Goal: Check status: Check status

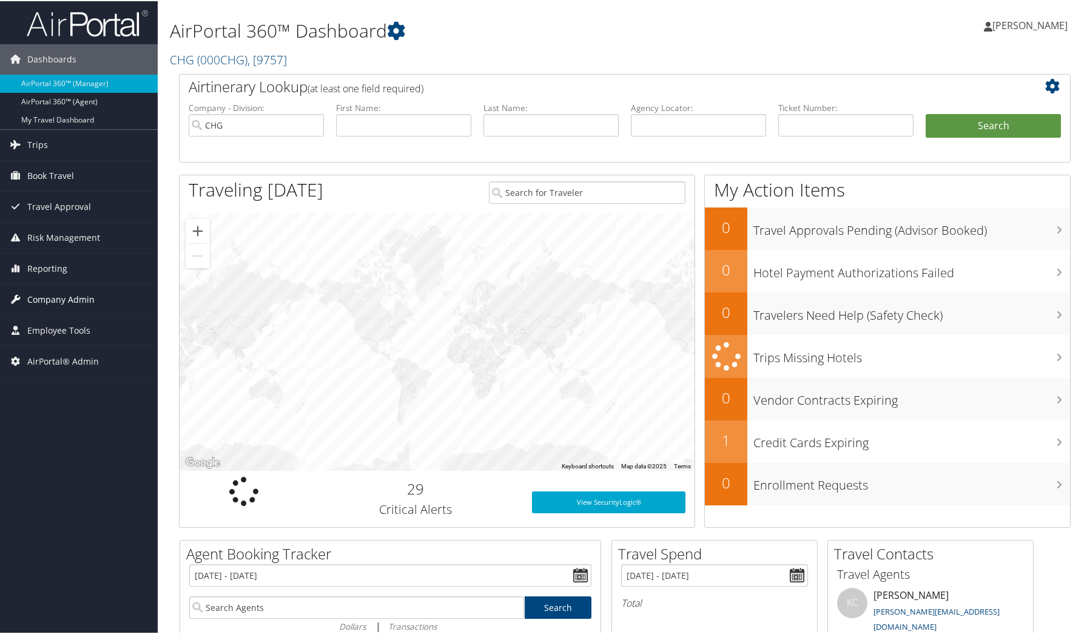
click at [59, 293] on span "Company Admin" at bounding box center [60, 298] width 67 height 30
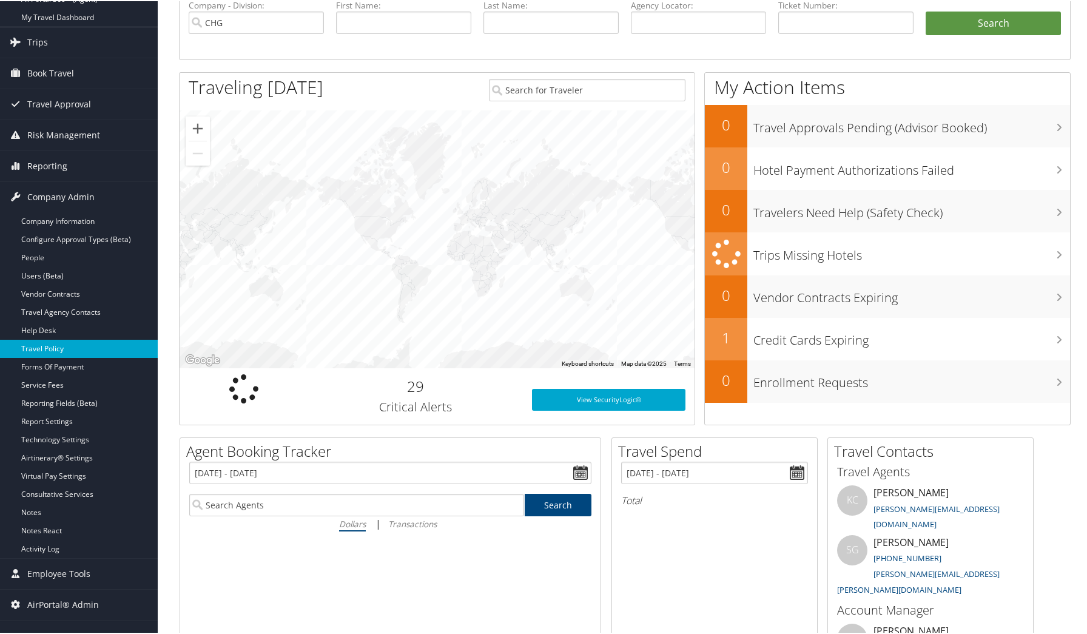
scroll to position [104, 0]
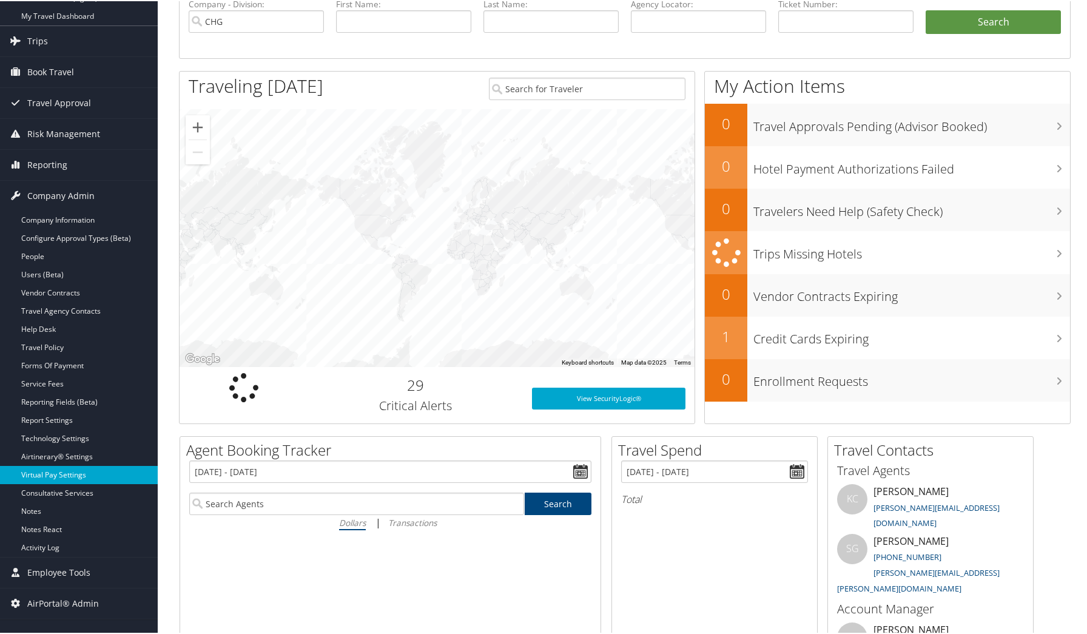
click at [61, 481] on link "Virtual Pay Settings" at bounding box center [79, 474] width 158 height 18
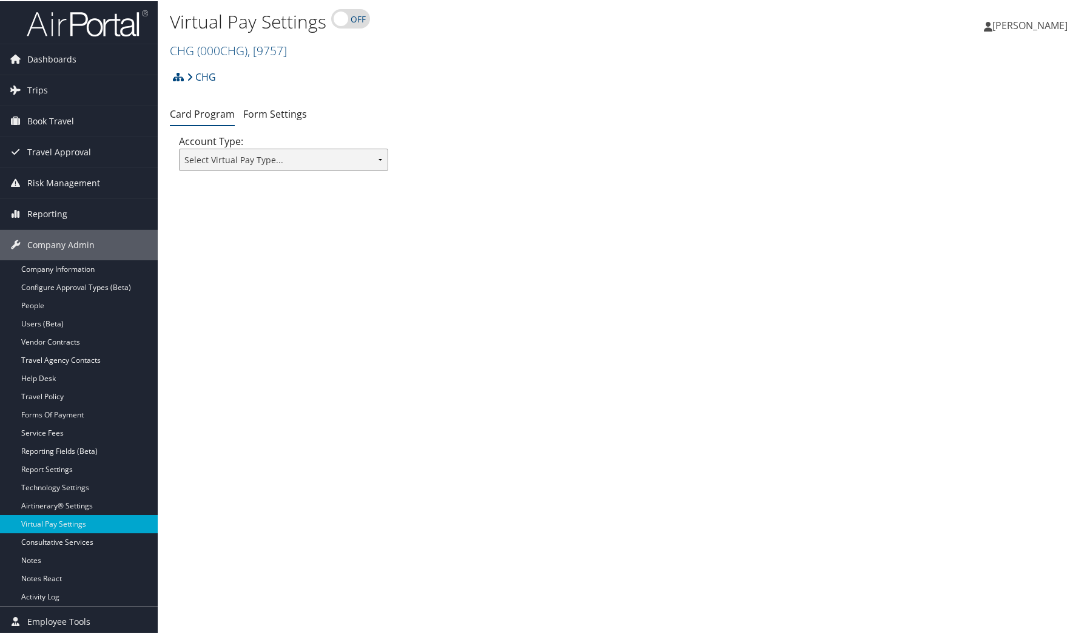
click at [351, 163] on select "Select Virtual Pay Type... Virtual Pay Lite WEX US Bank Comdata Airplus" at bounding box center [283, 158] width 209 height 22
click at [272, 114] on link "Form Settings" at bounding box center [275, 112] width 64 height 13
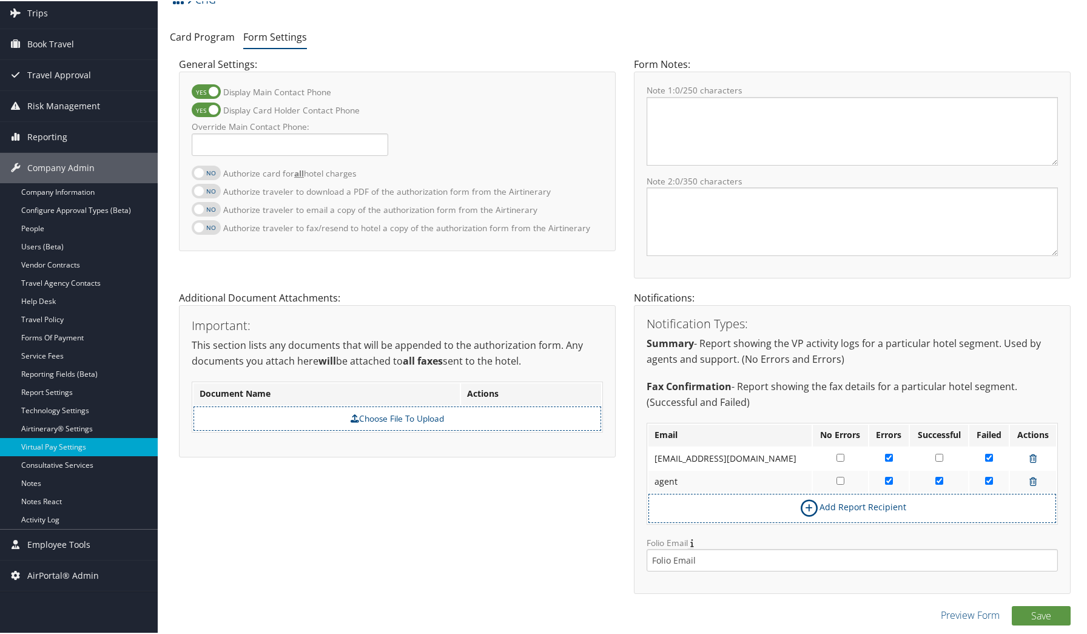
scroll to position [76, 0]
click at [619, 325] on div "Additional Document Attachments: Important: This section lists any documents th…" at bounding box center [397, 379] width 455 height 179
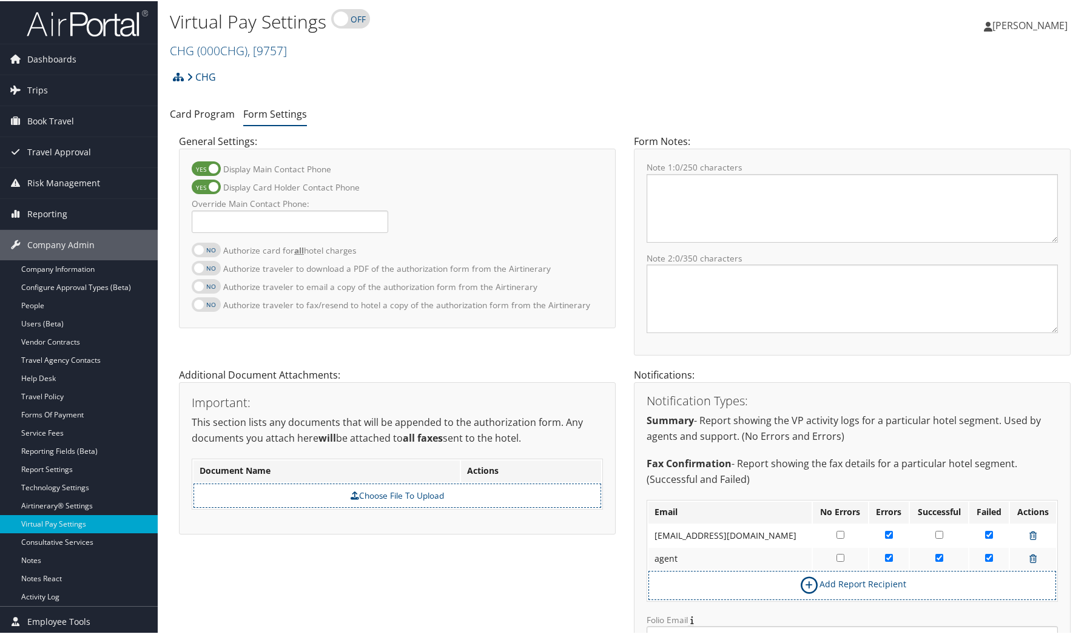
scroll to position [0, 0]
click at [454, 57] on h2 "CHG ( 000CHG ) , [ 9757 ]" at bounding box center [473, 48] width 607 height 21
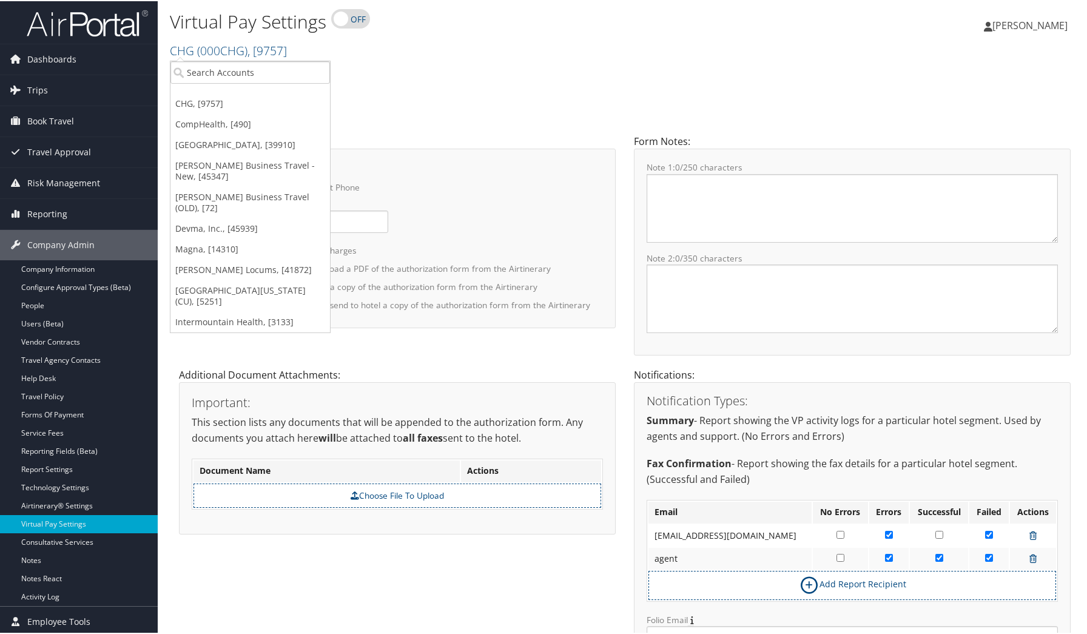
click at [552, 95] on div "CHG Account Structure CHG (000CHG) ACTIVE Create Child CHG Healthcare (4919) AC…" at bounding box center [625, 80] width 910 height 33
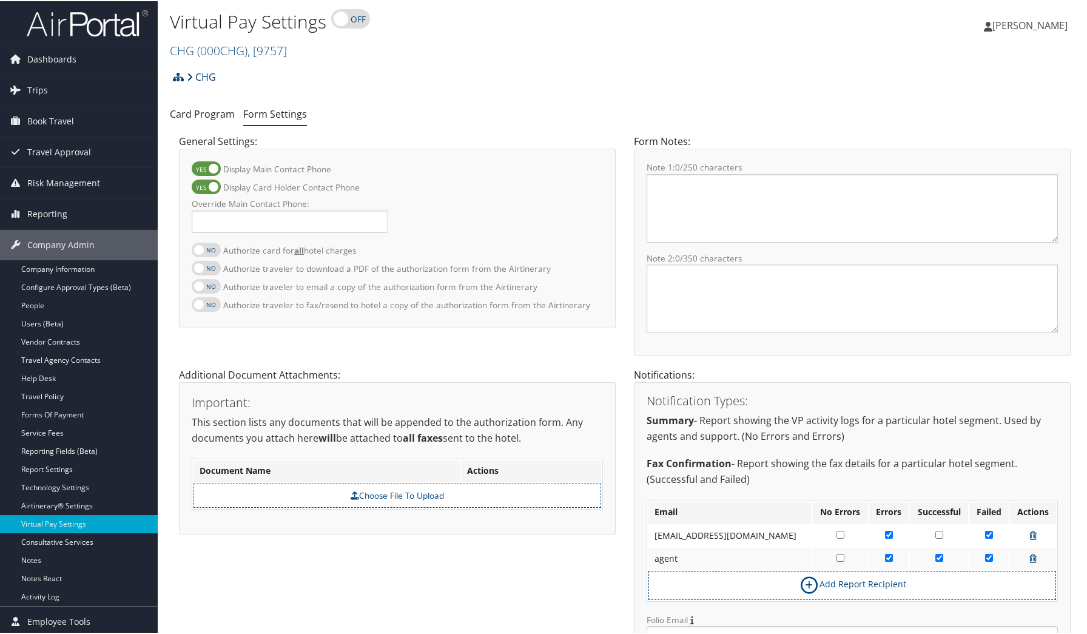
click at [213, 76] on link "CHG" at bounding box center [201, 76] width 29 height 24
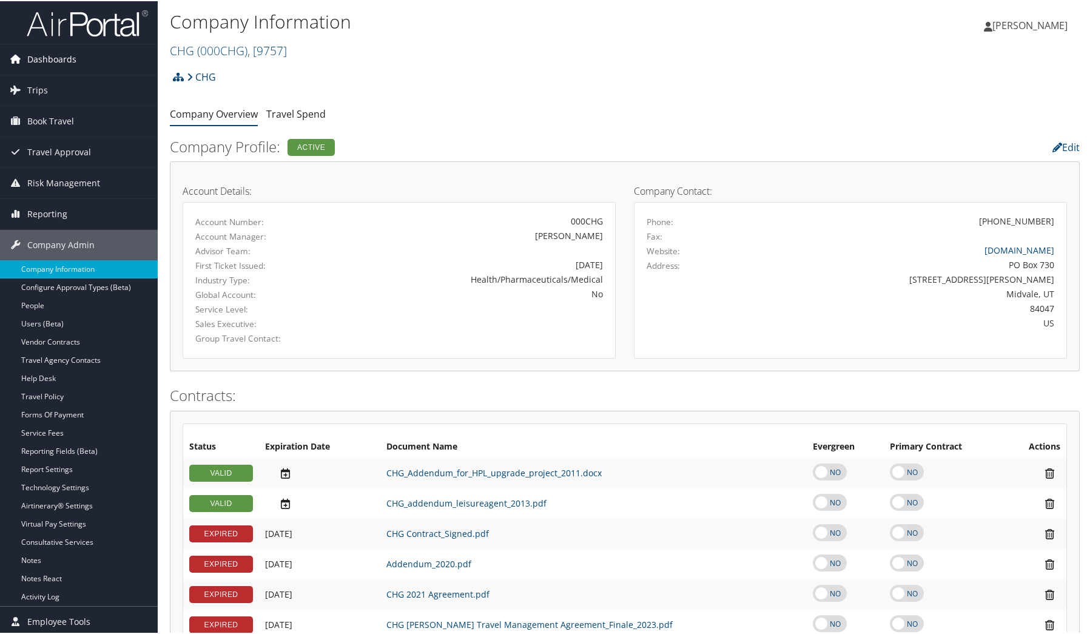
click at [36, 54] on span "Dashboards" at bounding box center [51, 58] width 49 height 30
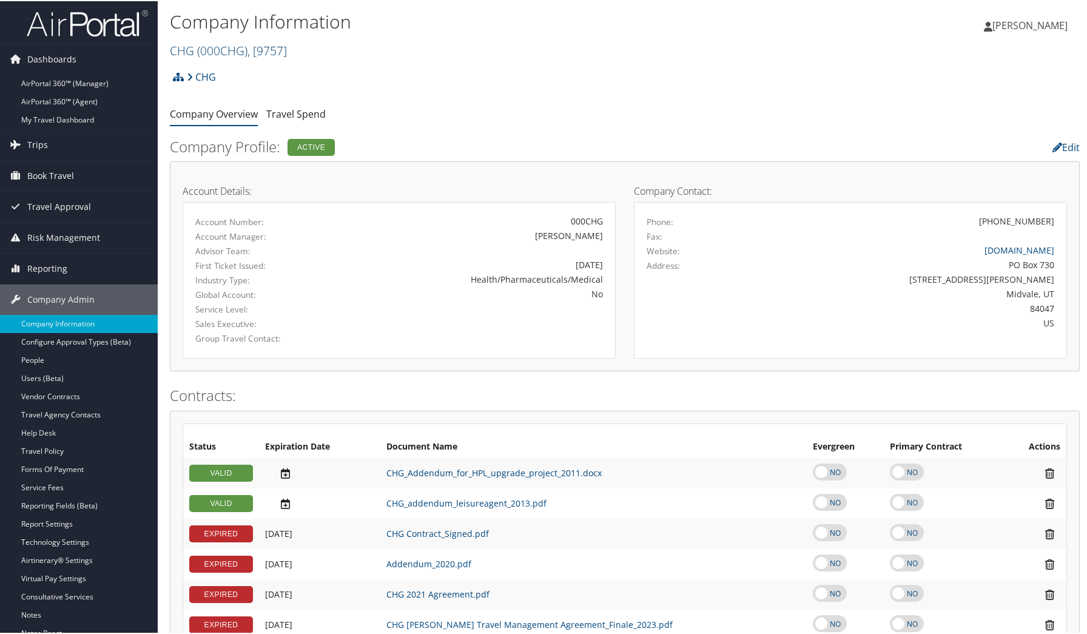
click at [224, 45] on span "( 000CHG )" at bounding box center [222, 49] width 50 height 16
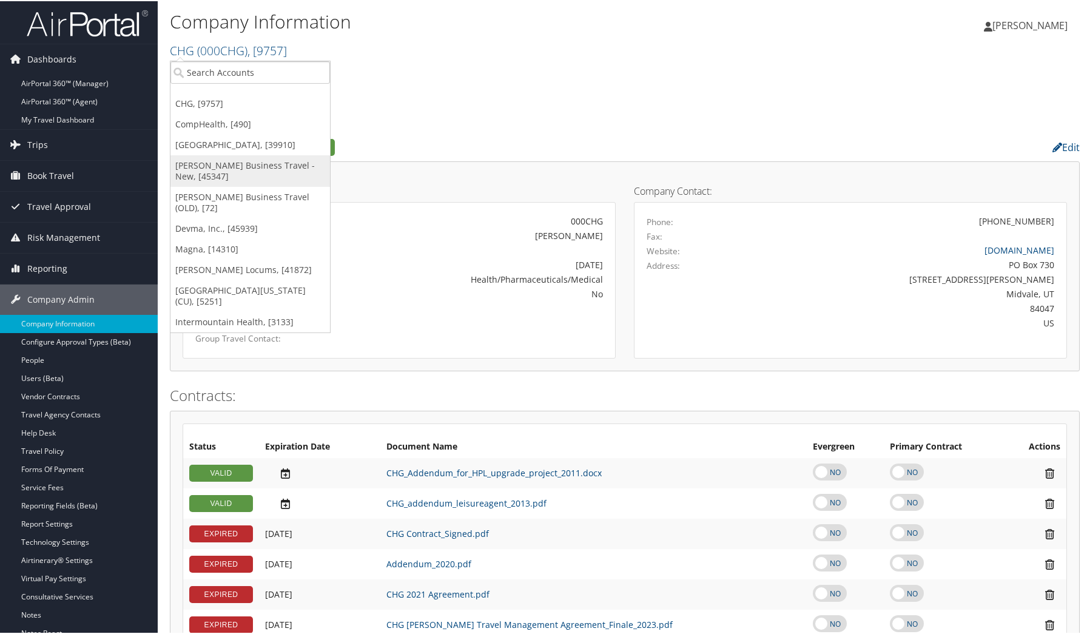
click at [209, 174] on link "[PERSON_NAME] Business Travel - New, [45347]" at bounding box center [250, 170] width 160 height 32
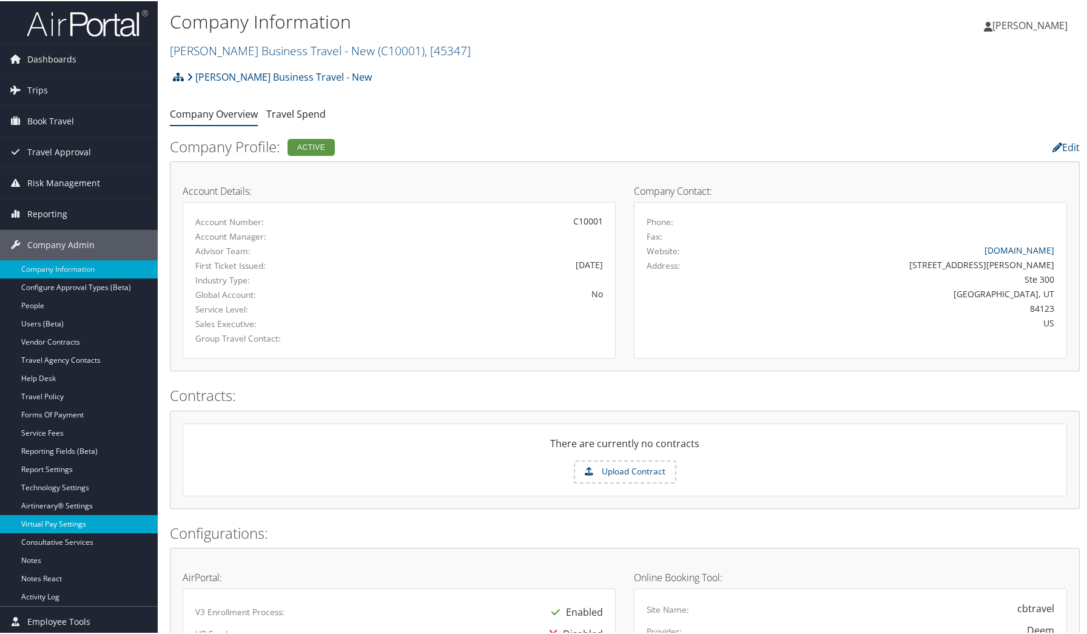
click at [47, 515] on link "Virtual Pay Settings" at bounding box center [79, 523] width 158 height 18
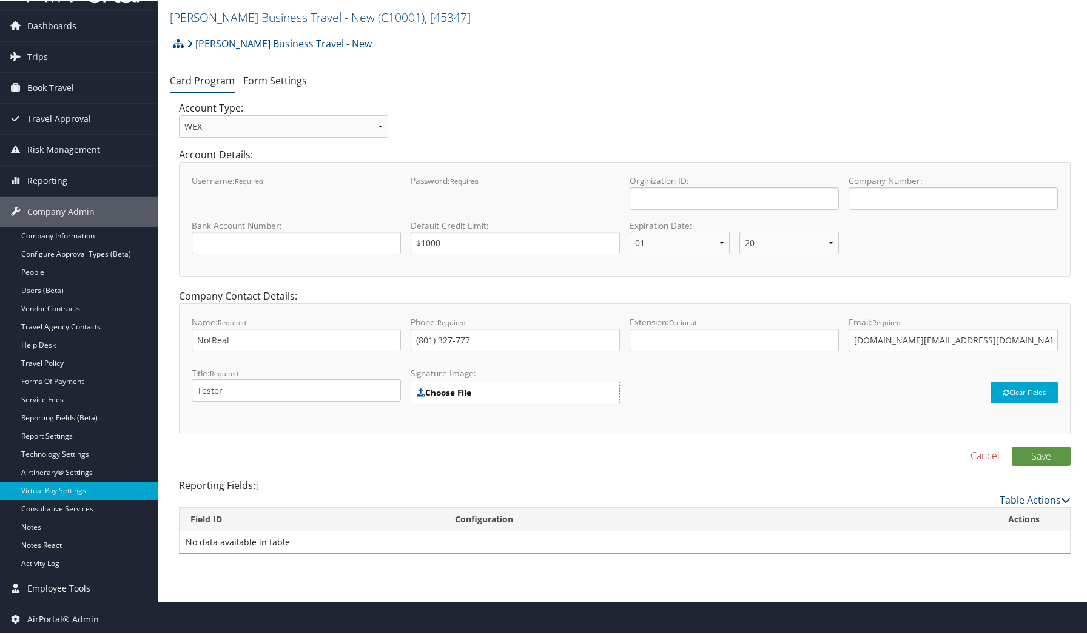
scroll to position [33, 0]
click at [256, 76] on link "Form Settings" at bounding box center [275, 79] width 64 height 13
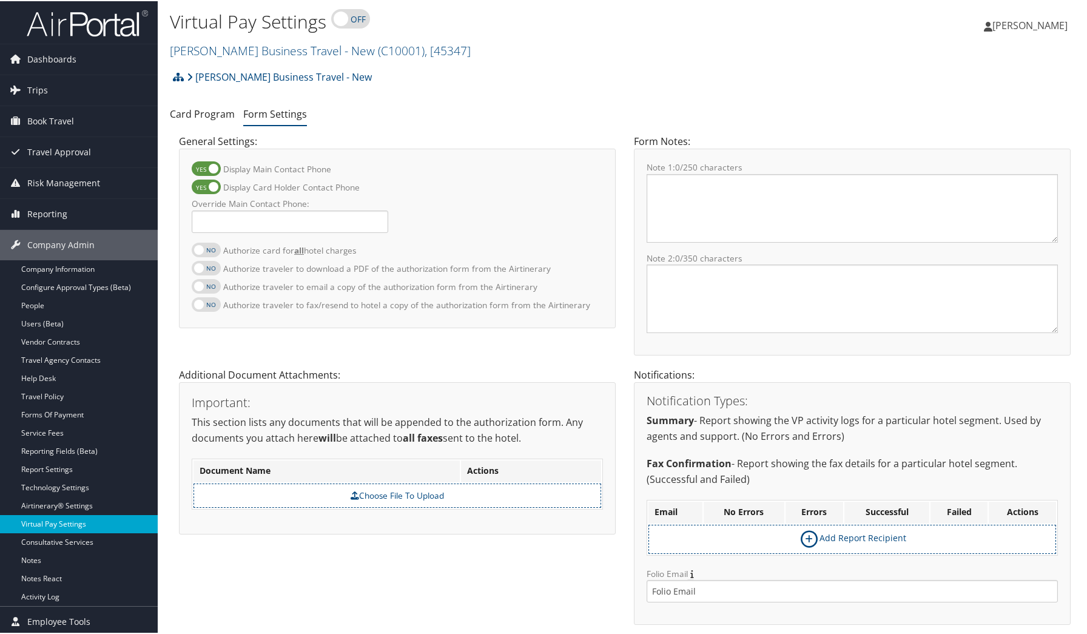
click at [42, 520] on link "Virtual Pay Settings" at bounding box center [79, 523] width 158 height 18
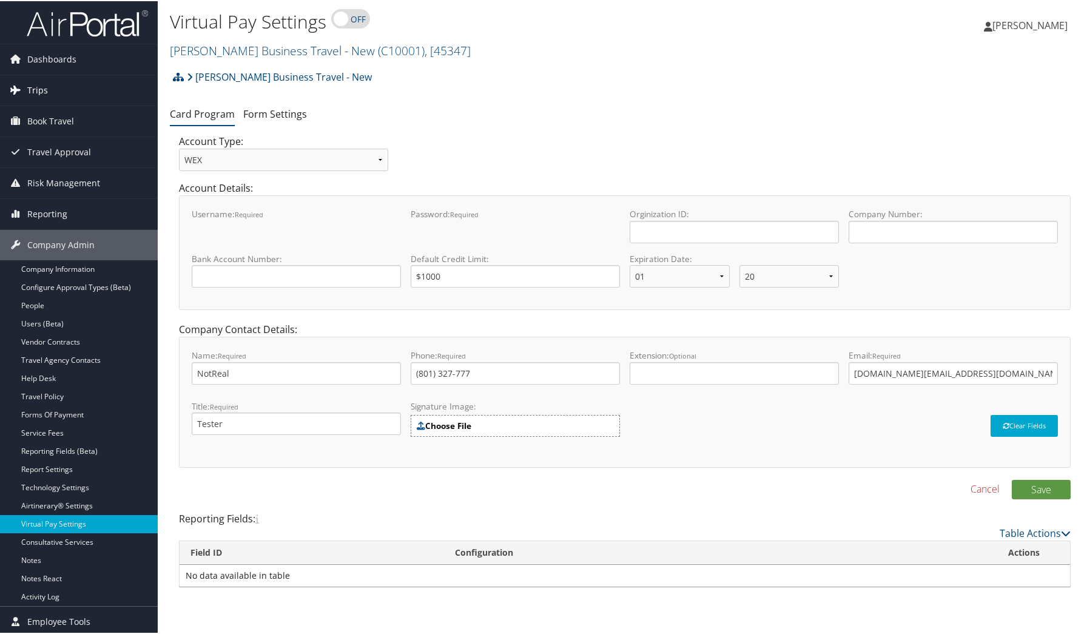
click at [52, 89] on link "Trips" at bounding box center [79, 89] width 158 height 30
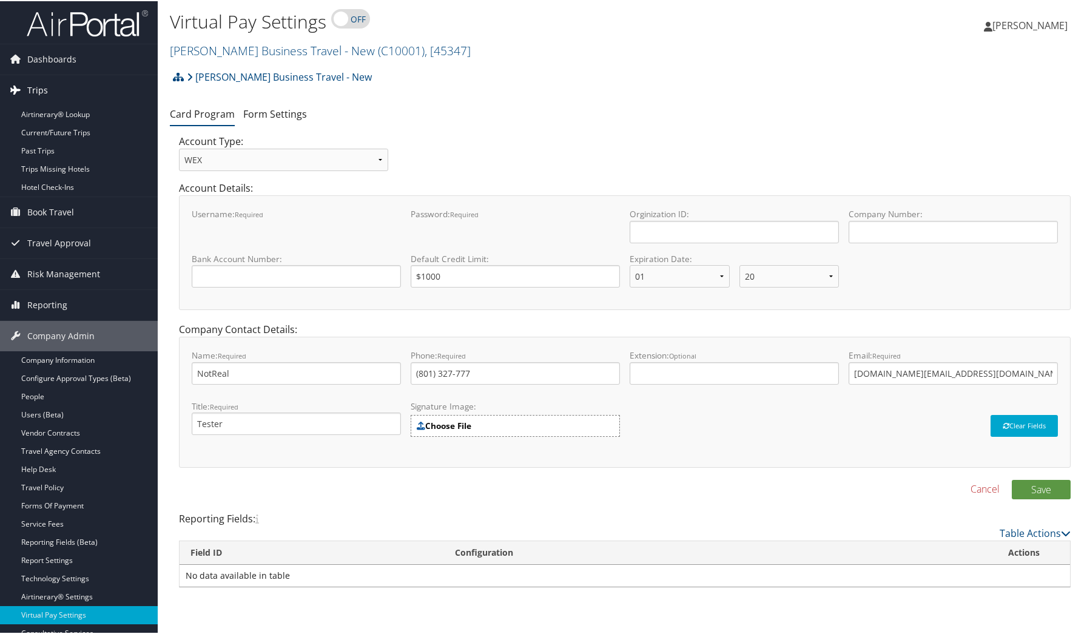
click at [43, 89] on span "Trips" at bounding box center [37, 89] width 21 height 30
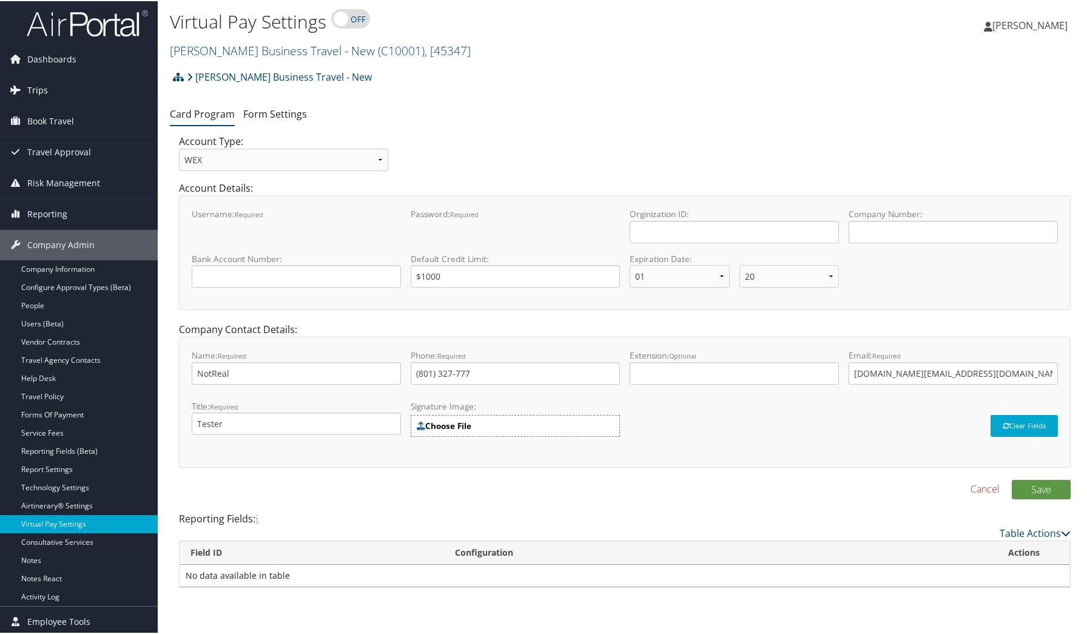
click at [43, 89] on span "Trips" at bounding box center [37, 89] width 21 height 30
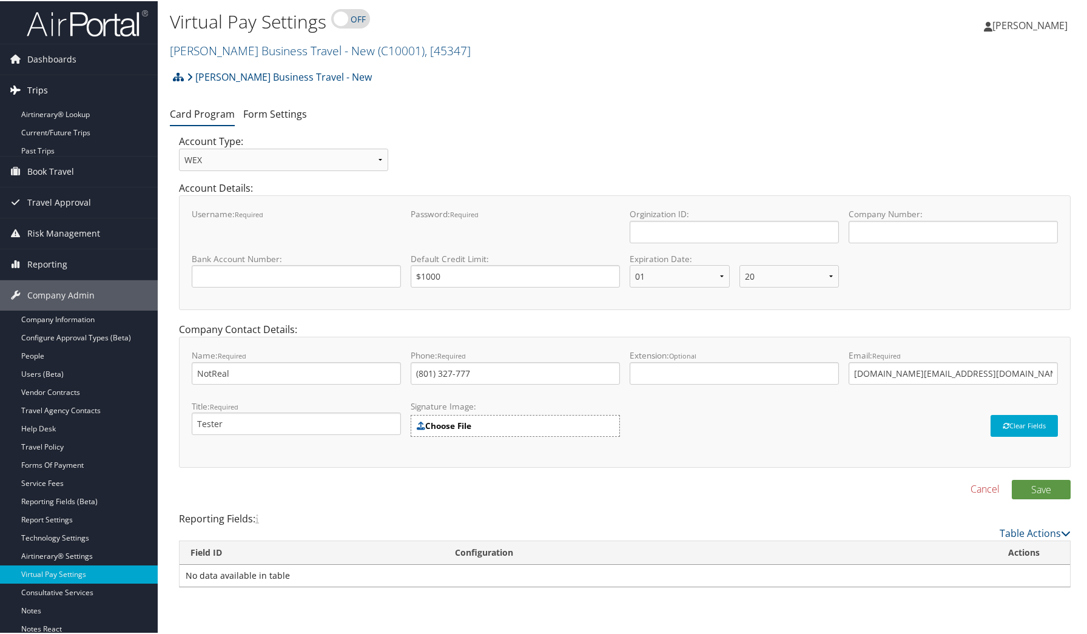
click at [43, 89] on span "Trips" at bounding box center [37, 89] width 21 height 30
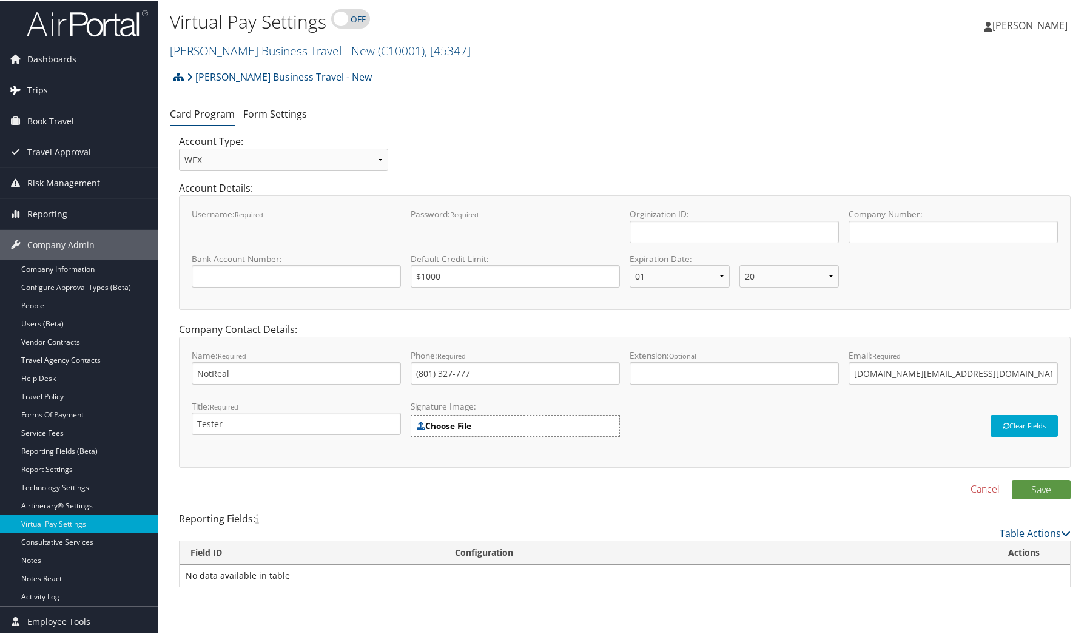
click at [43, 89] on span "Trips" at bounding box center [37, 89] width 21 height 30
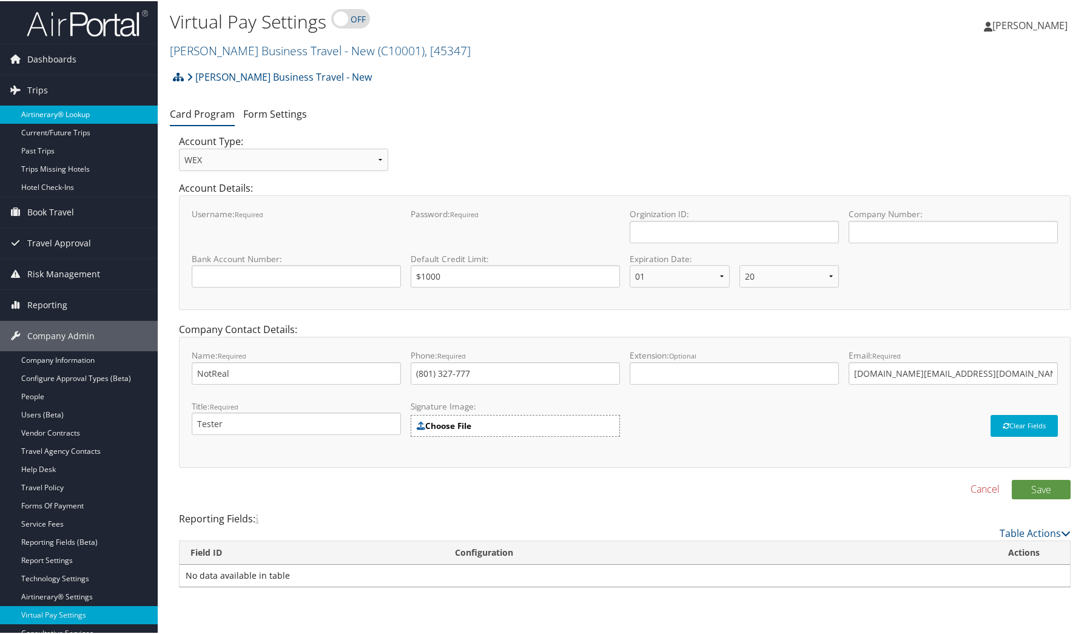
click at [49, 111] on link "Airtinerary® Lookup" at bounding box center [79, 113] width 158 height 18
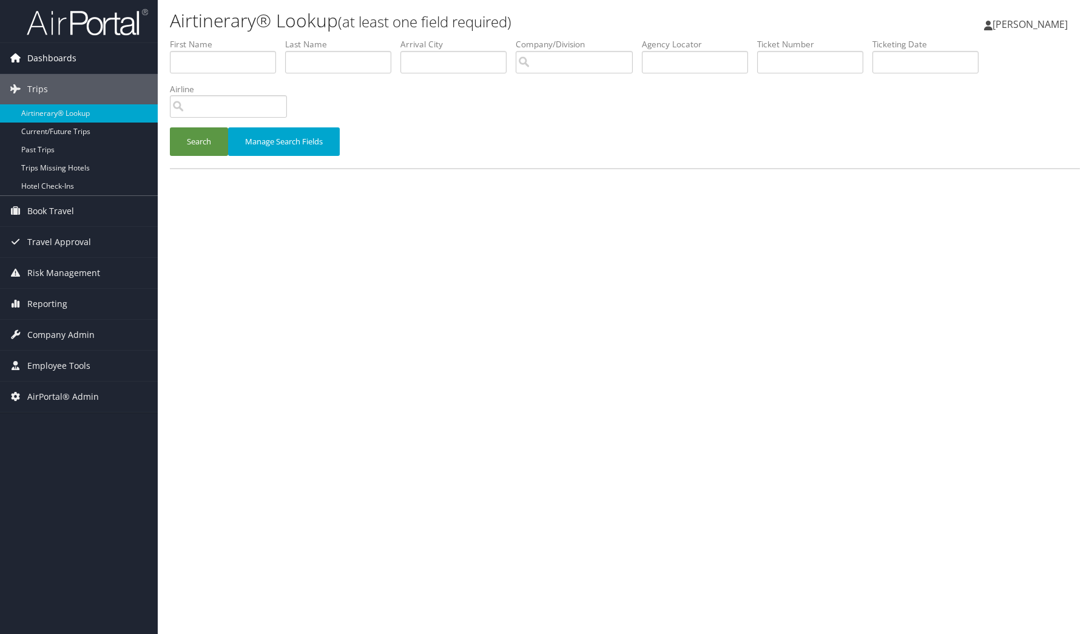
click at [53, 55] on span "Dashboards" at bounding box center [51, 58] width 49 height 30
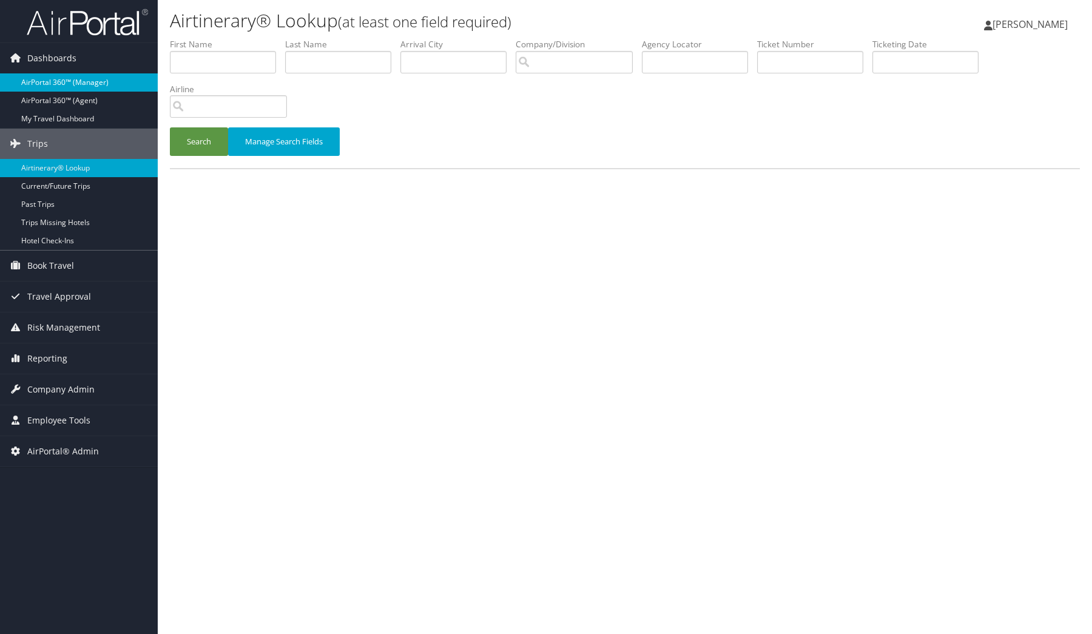
click at [52, 78] on link "AirPortal 360™ (Manager)" at bounding box center [79, 82] width 158 height 18
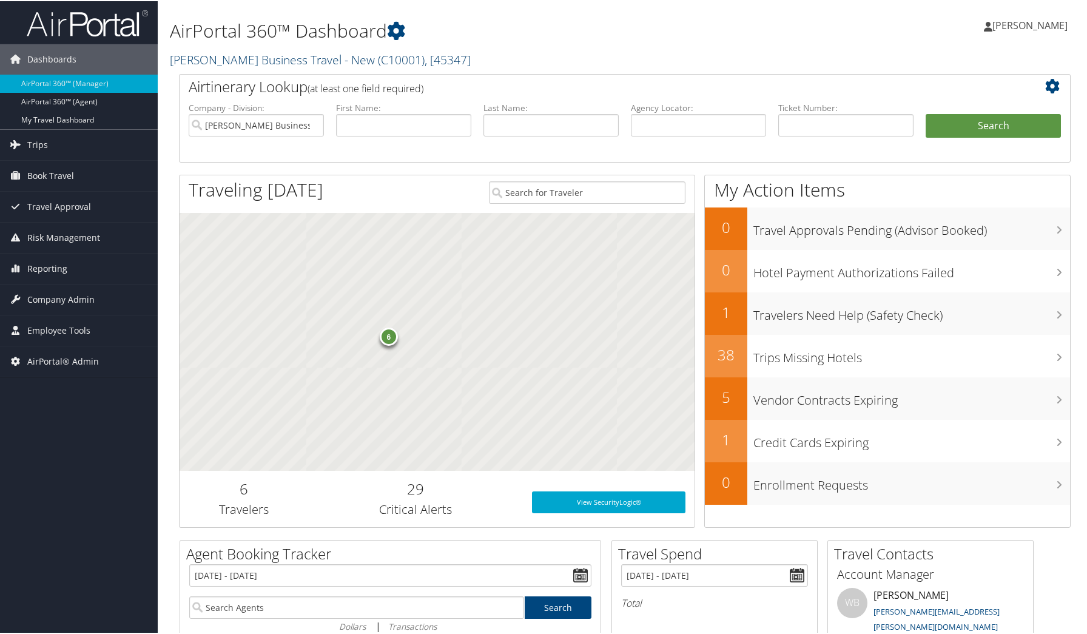
click at [274, 54] on link "[PERSON_NAME] Business Travel - New ( C10001 ) , [ 45347 ]" at bounding box center [320, 58] width 301 height 16
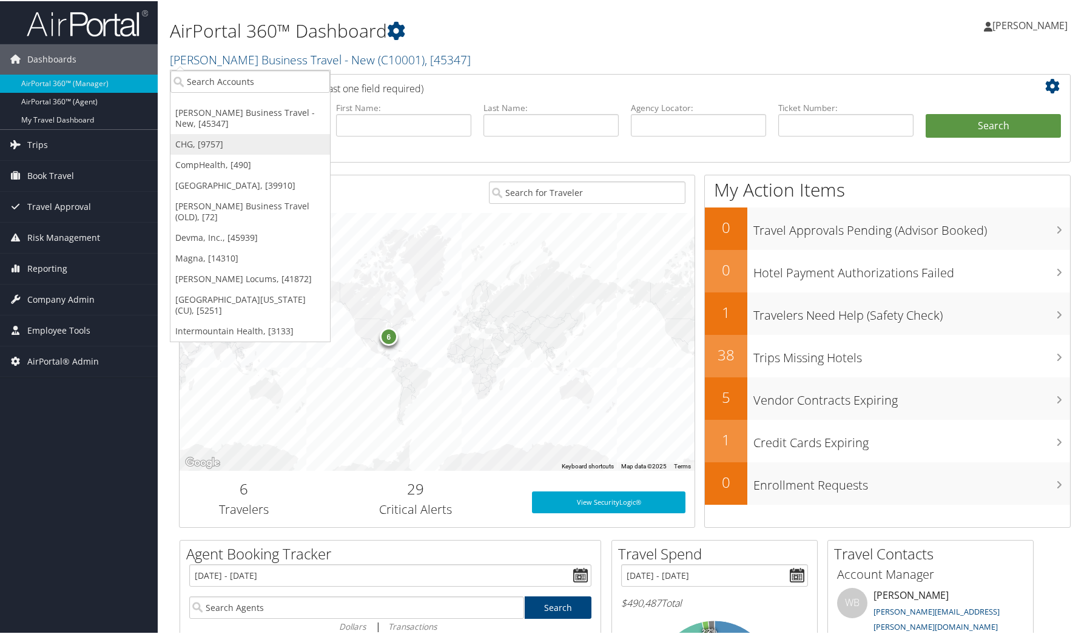
click at [201, 139] on link "CHG, [9757]" at bounding box center [250, 143] width 160 height 21
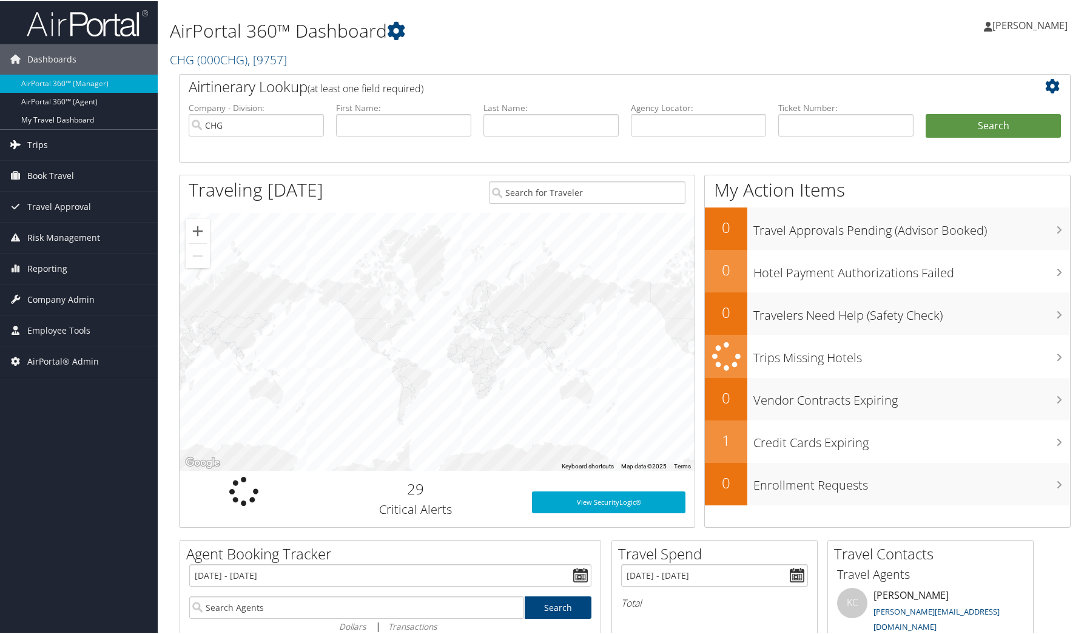
click at [36, 143] on span "Trips" at bounding box center [37, 144] width 21 height 30
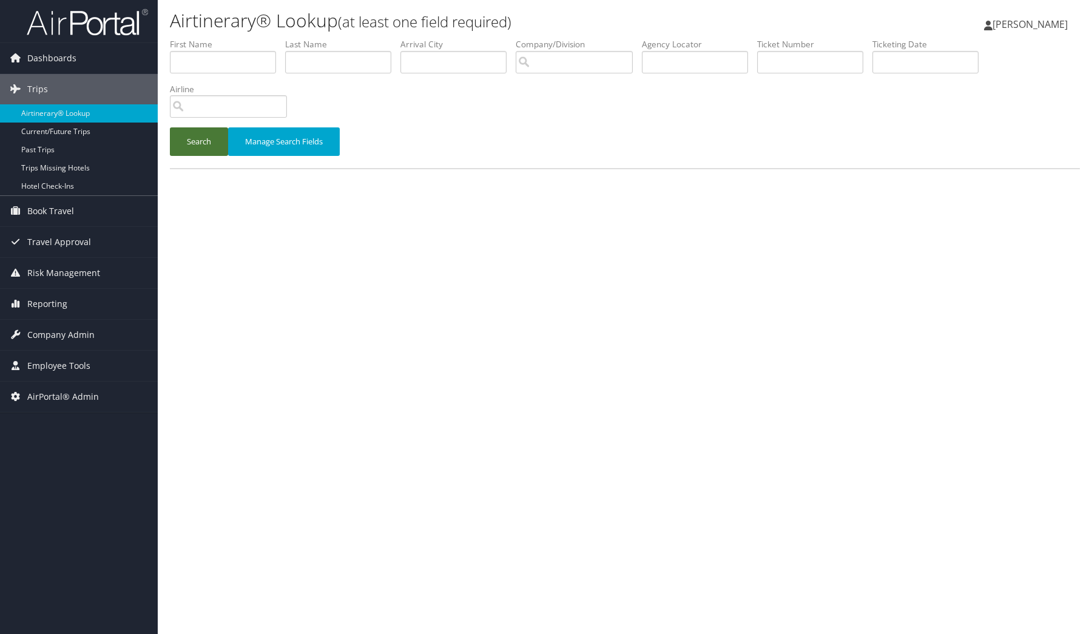
click at [194, 132] on button "Search" at bounding box center [199, 141] width 58 height 29
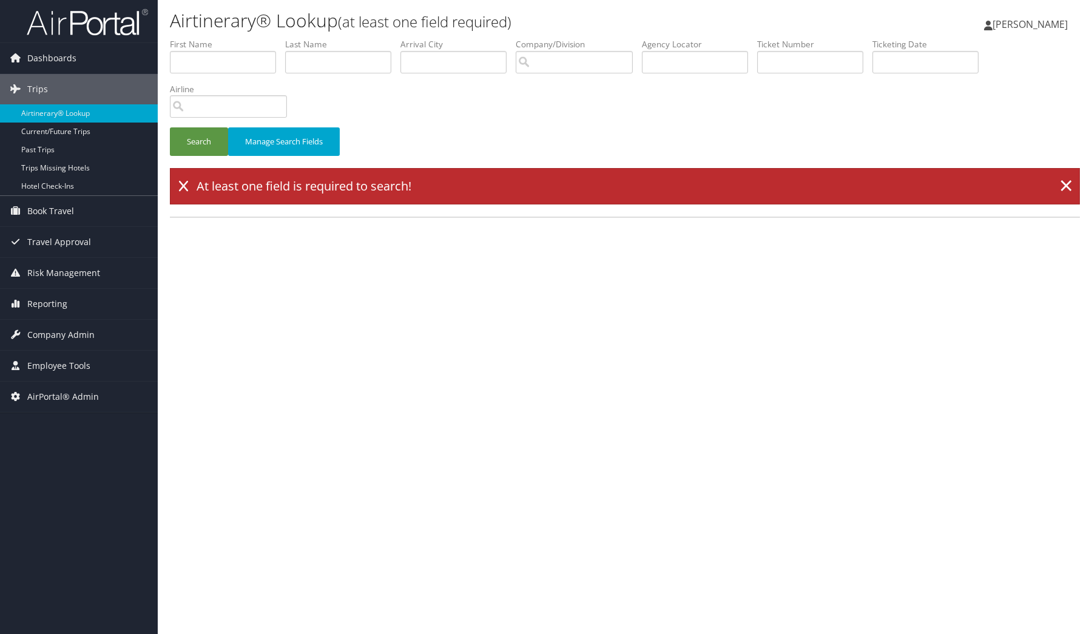
click at [192, 346] on div "Airtinerary® Lookup (at least one field required) Chad Maughan Chad Maughan My …" at bounding box center [625, 317] width 934 height 634
click at [592, 67] on input "search" at bounding box center [574, 62] width 117 height 22
click at [550, 127] on div "Division" at bounding box center [573, 131] width 118 height 12
type input "Weatherby AP"
click at [197, 144] on button "Search" at bounding box center [199, 141] width 58 height 29
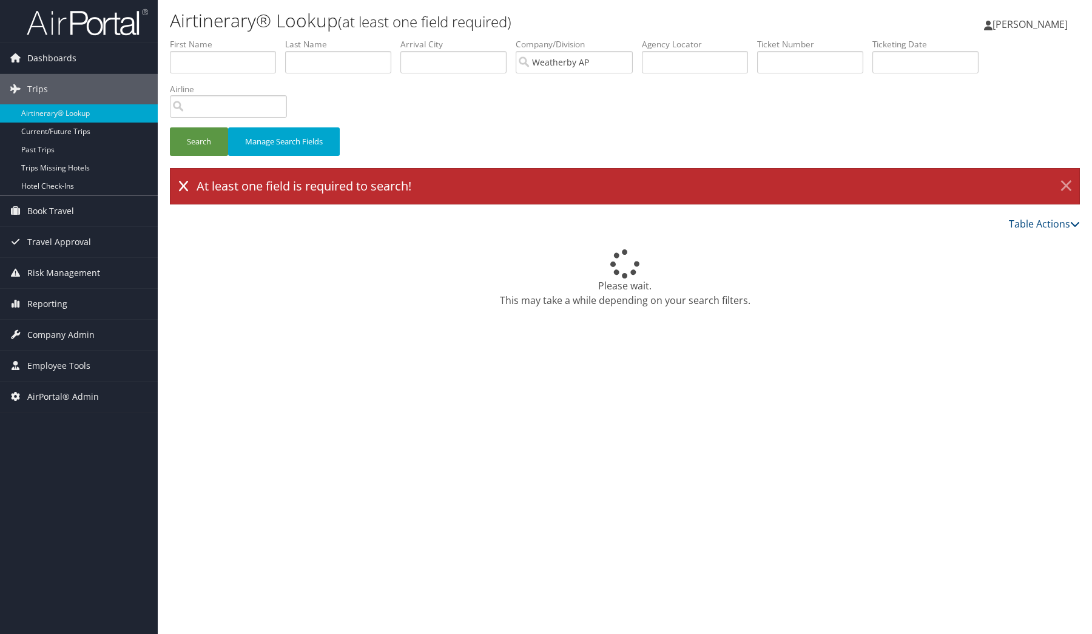
click at [1071, 187] on link "×" at bounding box center [1066, 186] width 21 height 24
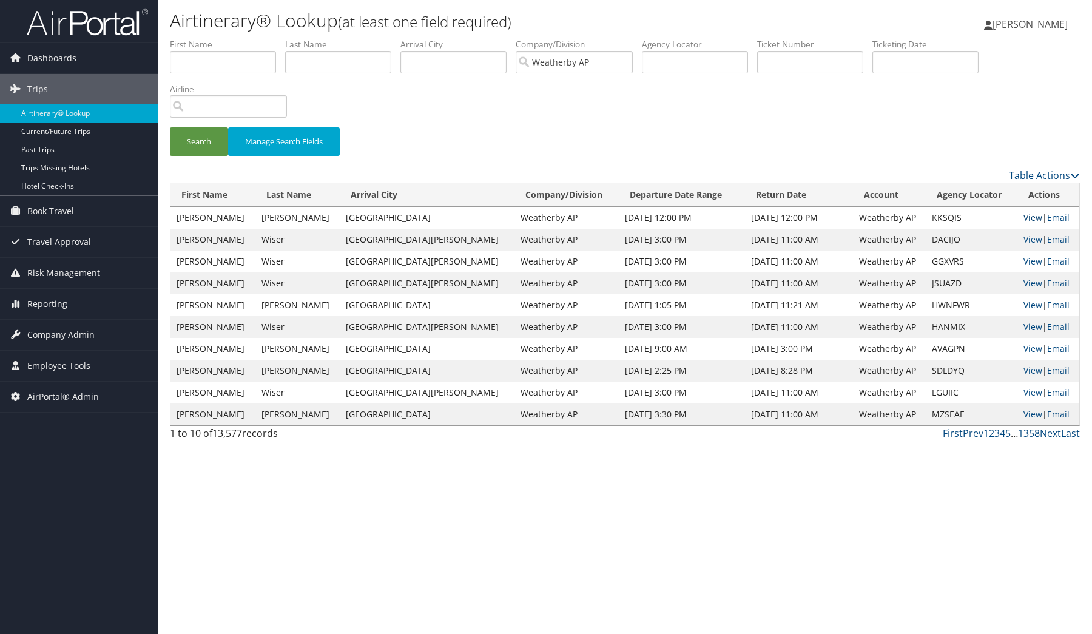
click at [1023, 217] on link "View" at bounding box center [1032, 218] width 19 height 12
click at [1023, 302] on link "View" at bounding box center [1032, 305] width 19 height 12
click at [1023, 388] on link "View" at bounding box center [1032, 392] width 19 height 12
click at [1023, 392] on link "View" at bounding box center [1032, 392] width 19 height 12
click at [1054, 431] on link "Next" at bounding box center [1050, 432] width 21 height 13
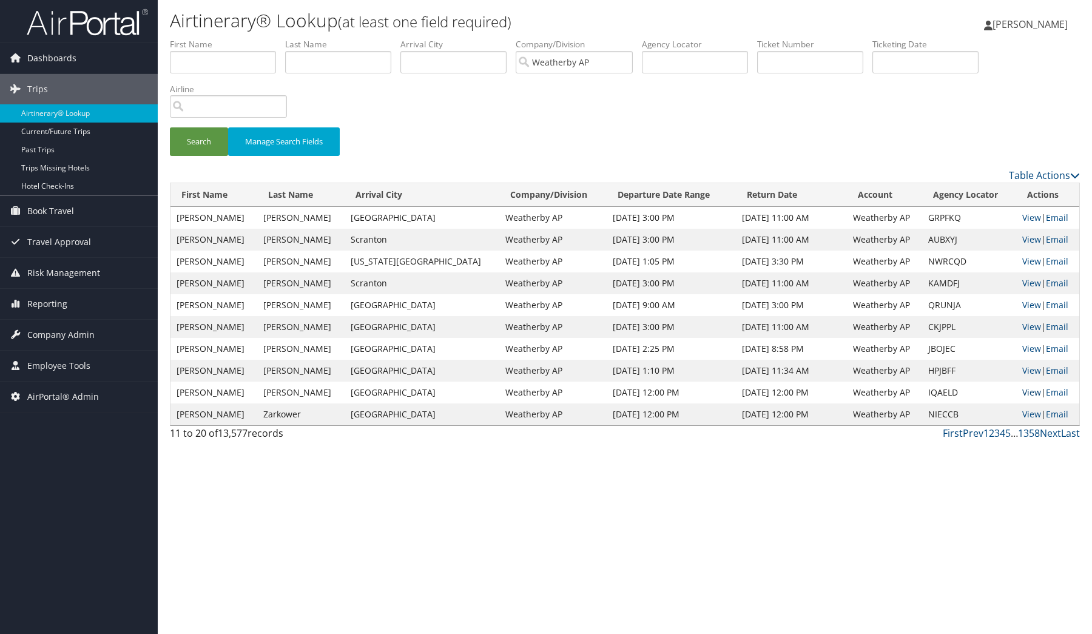
click at [1022, 393] on link "View" at bounding box center [1031, 392] width 19 height 12
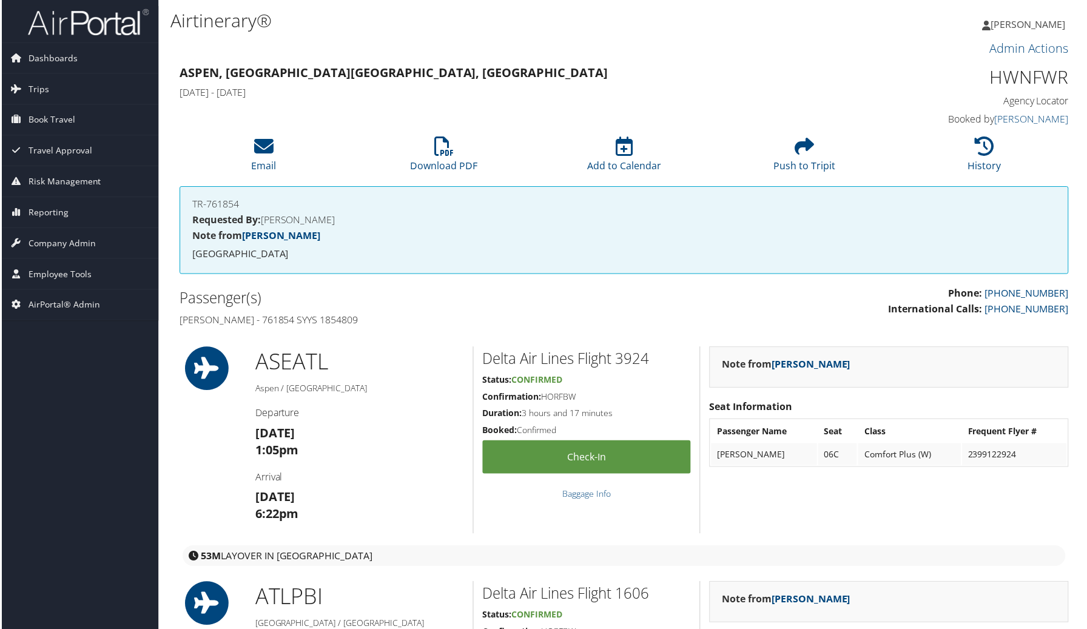
scroll to position [0, 1]
